Goal: Check status: Check status

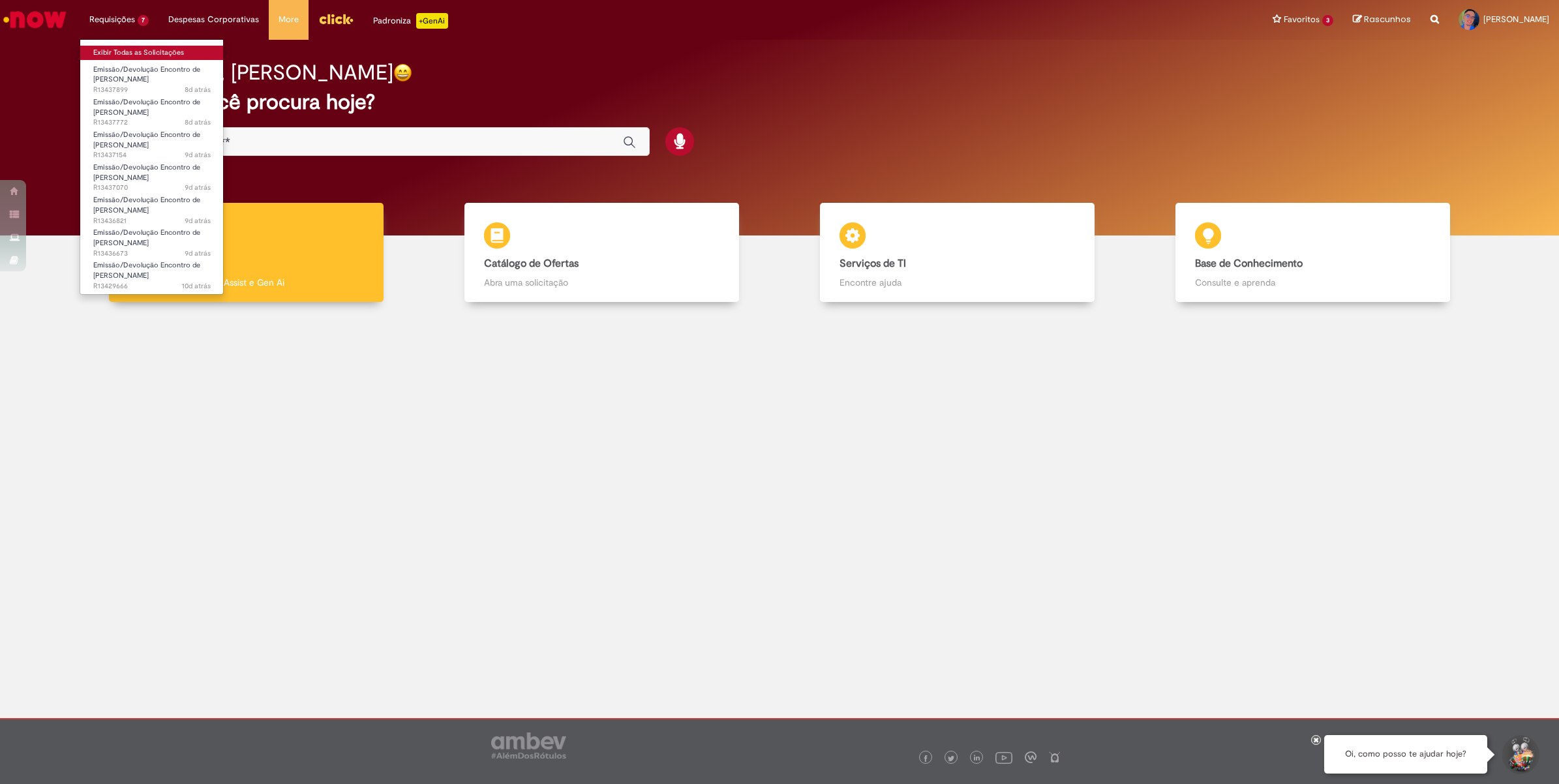
click at [122, 54] on link "Exibir Todas as Solicitações" at bounding box center [152, 53] width 144 height 14
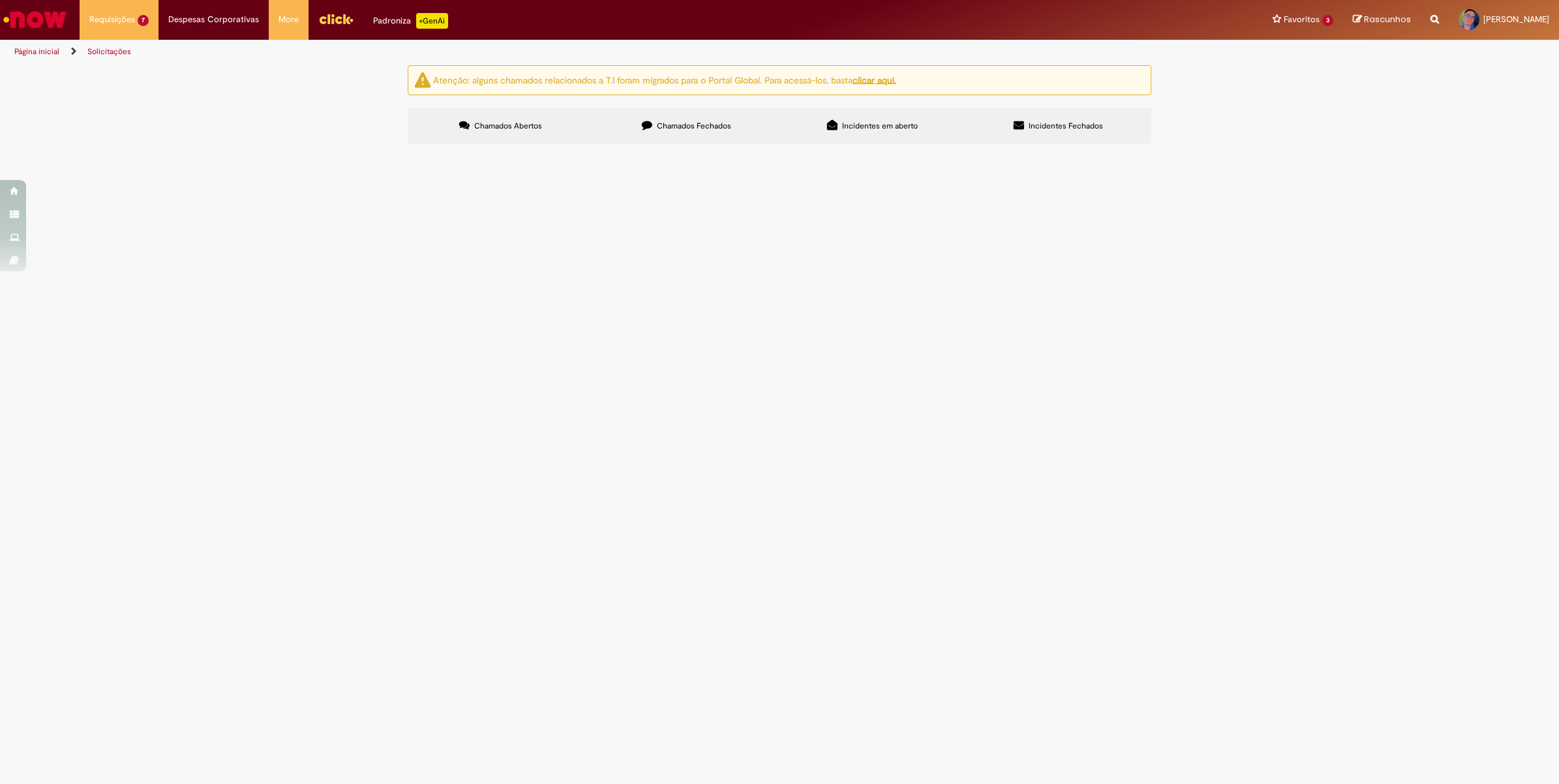
click at [0, 0] on span "TP CARSTEN EC MO" at bounding box center [0, 0] width 0 height 0
click at [0, 0] on span "Emissão/Devolução Encontro de [PERSON_NAME]" at bounding box center [0, 0] width 0 height 0
click at [0, 0] on td "R13437899" at bounding box center [0, 0] width 0 height 0
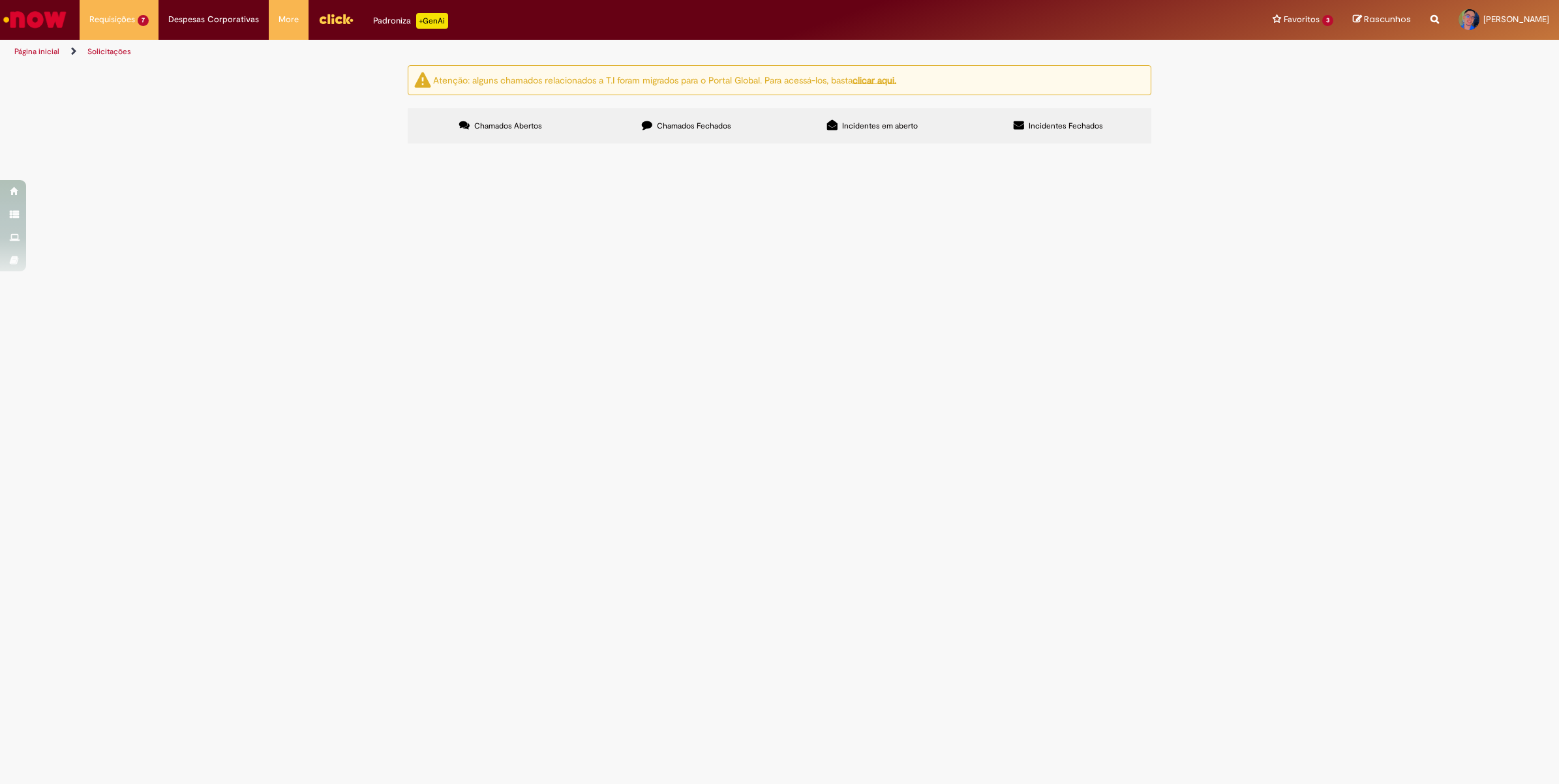
click at [0, 0] on span "R13437899" at bounding box center [0, 0] width 0 height 0
click at [0, 0] on td "Emissão/Devolução Encontro de [PERSON_NAME]" at bounding box center [0, 0] width 0 height 0
click at [0, 0] on span "Emissão/Devolução Encontro de [PERSON_NAME]" at bounding box center [0, 0] width 0 height 0
click at [676, 132] on label "Chamados Fechados" at bounding box center [687, 125] width 186 height 35
drag, startPoint x: 559, startPoint y: 128, endPoint x: 522, endPoint y: 127, distance: 37.0
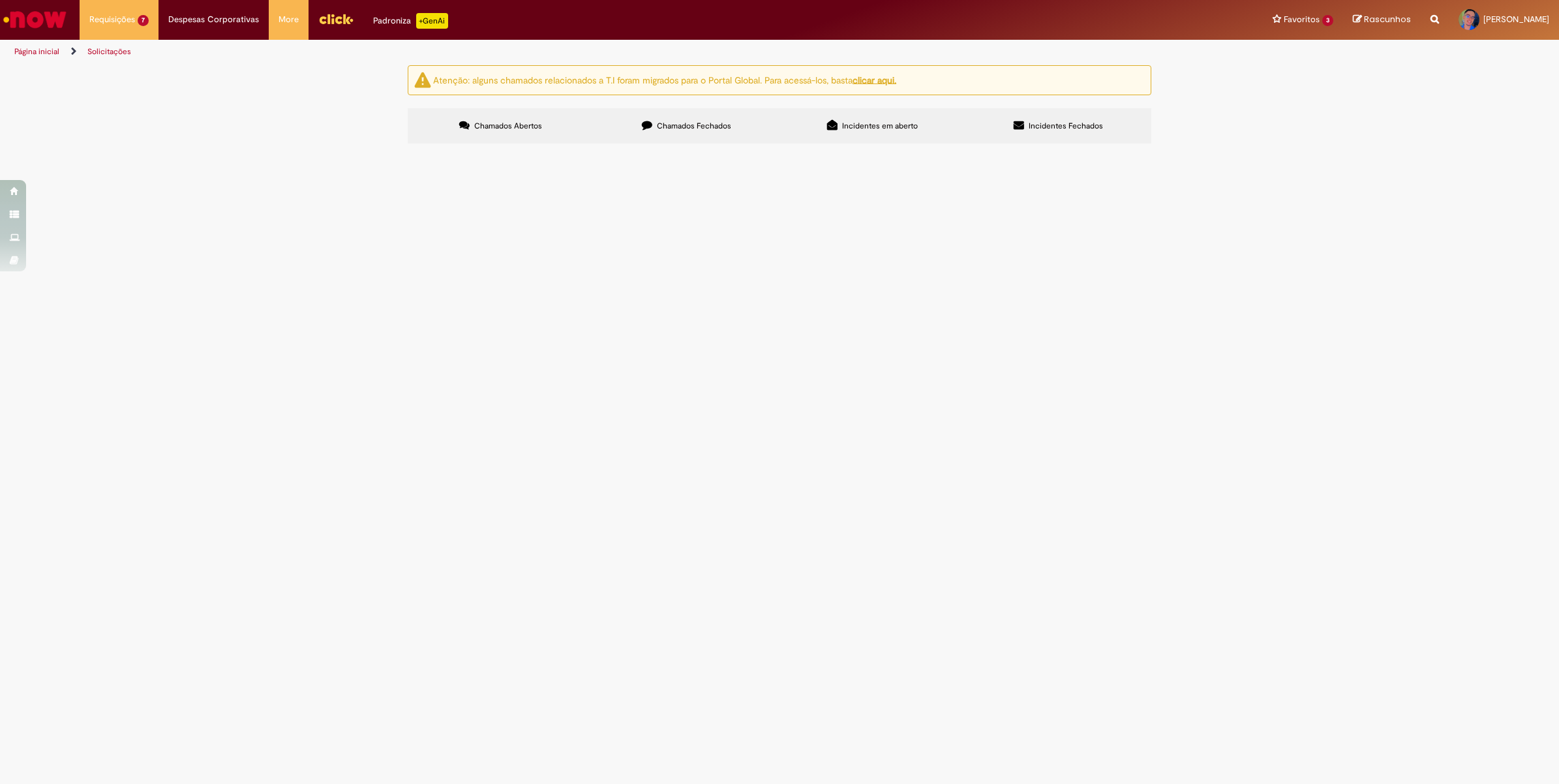
click at [559, 129] on label "Chamados Abertos" at bounding box center [501, 125] width 186 height 35
click at [868, 594] on main "Solicitações Atenção: alguns chamados relacionados a T.I foram migrados para o …" at bounding box center [780, 423] width 1559 height 719
